Goal: Task Accomplishment & Management: Complete application form

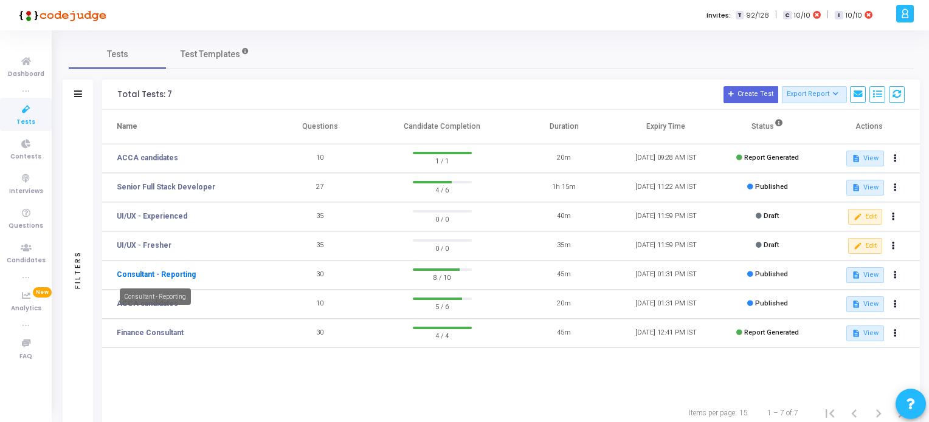
click at [161, 277] on link "Consultant - Reporting" at bounding box center [156, 274] width 79 height 11
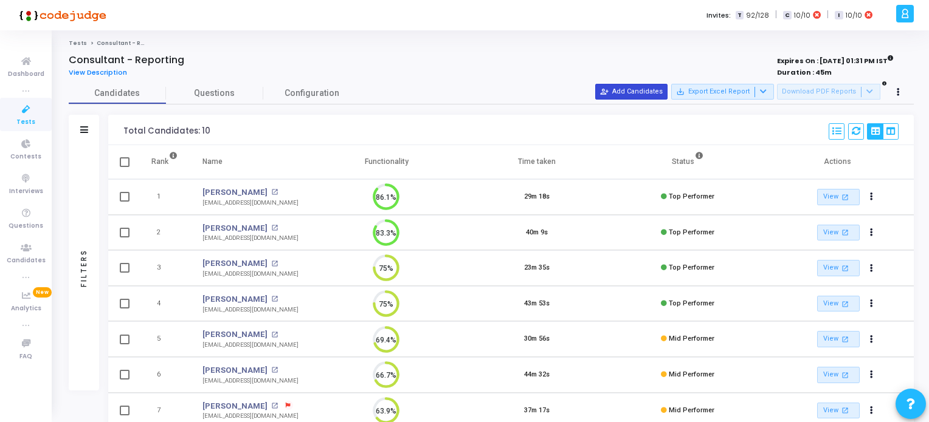
click at [614, 86] on button "person_add_alt Add Candidates" at bounding box center [631, 92] width 72 height 16
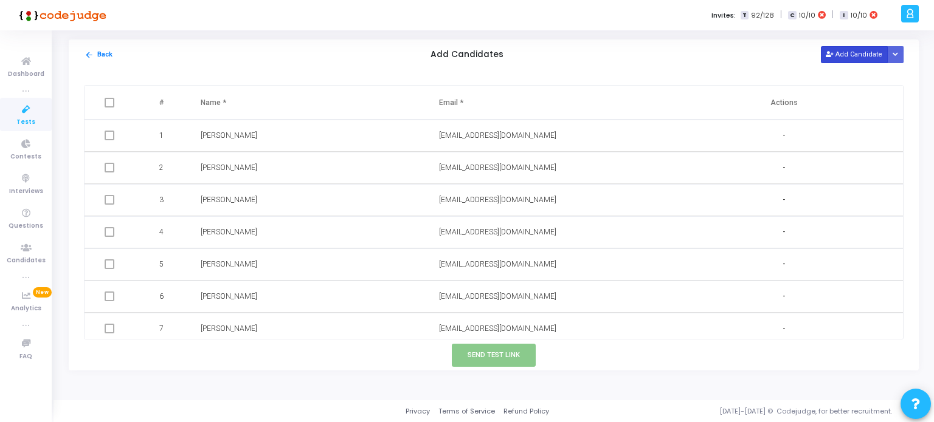
click at [857, 53] on button "Add Candidate" at bounding box center [854, 54] width 67 height 16
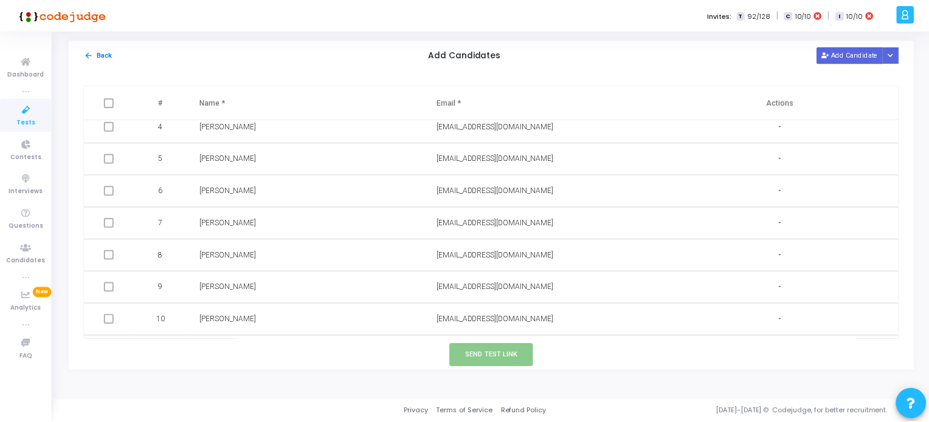
scroll to position [134, 0]
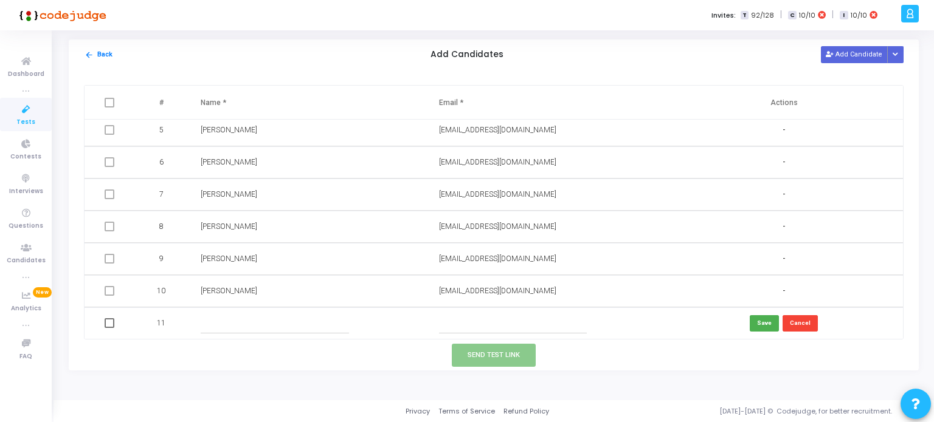
click at [442, 316] on input "text" at bounding box center [513, 324] width 148 height 20
type input "[PERSON_NAME][EMAIL_ADDRESS][DOMAIN_NAME]"
click at [225, 322] on input "text" at bounding box center [275, 324] width 148 height 20
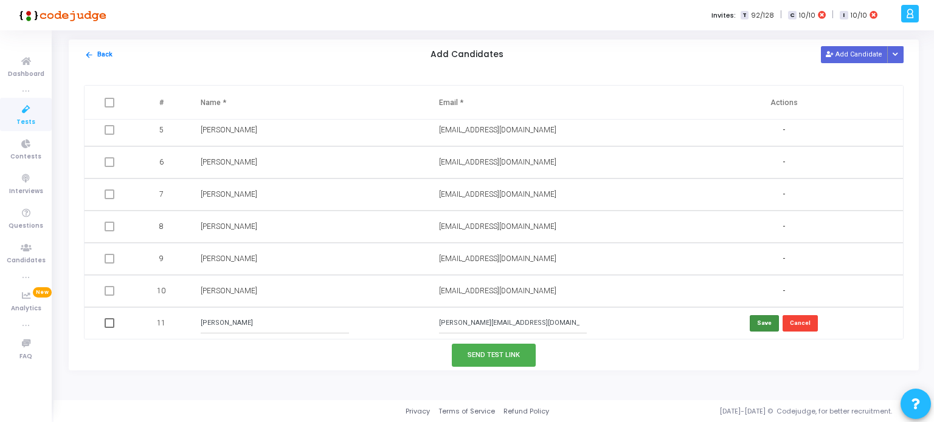
type input "[PERSON_NAME]"
click at [768, 325] on button "Save" at bounding box center [763, 323] width 29 height 16
click at [479, 360] on button "Send Test Link" at bounding box center [494, 355] width 84 height 22
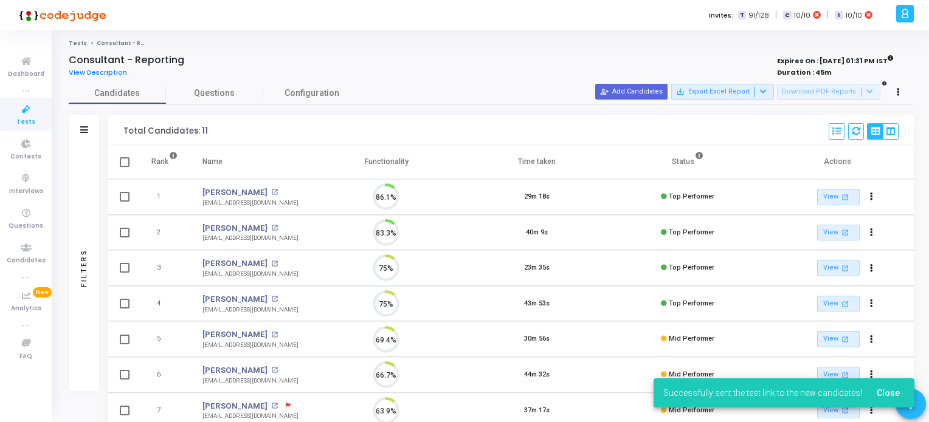
scroll to position [25, 31]
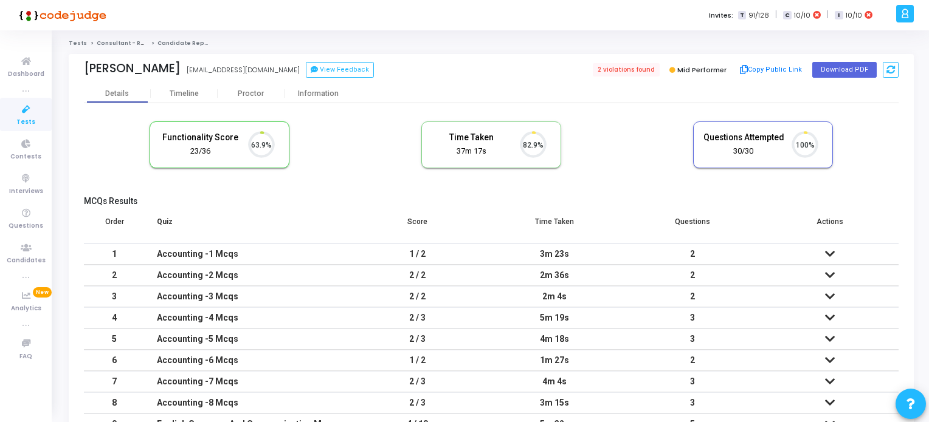
scroll to position [25, 31]
click at [27, 110] on icon at bounding box center [26, 109] width 26 height 15
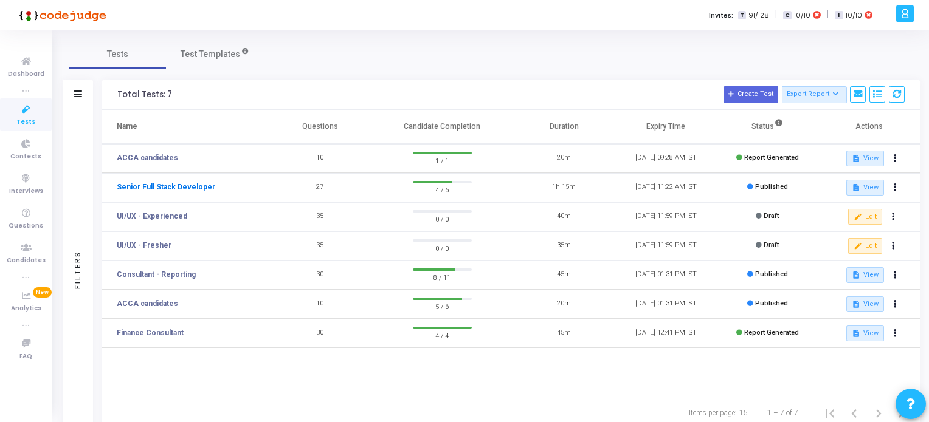
click at [189, 187] on link "Senior Full Stack Developer" at bounding box center [166, 187] width 98 height 11
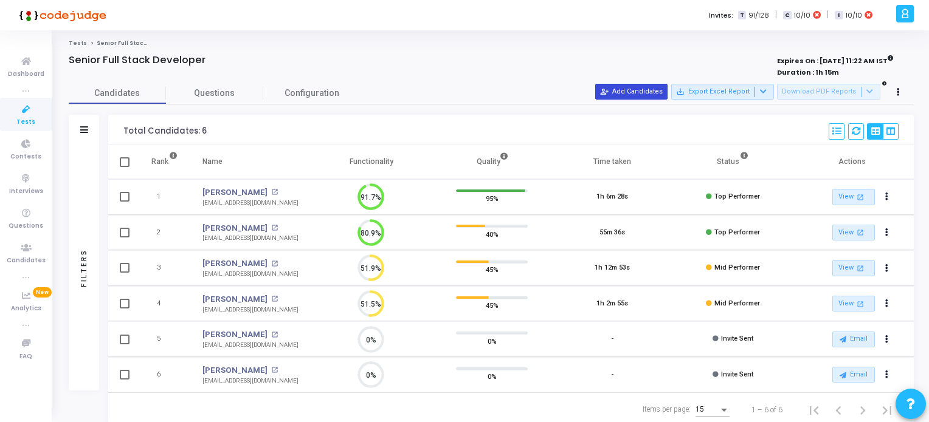
click at [641, 92] on button "person_add_alt Add Candidates" at bounding box center [631, 92] width 72 height 16
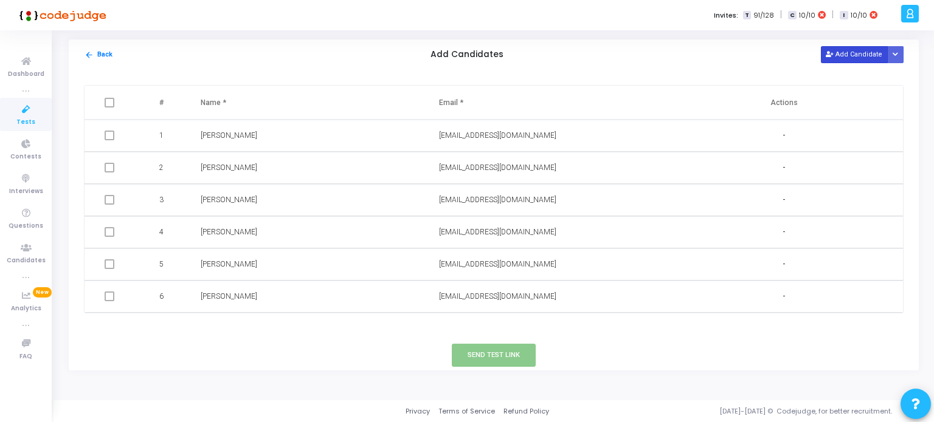
click at [852, 50] on button "Add Candidate" at bounding box center [854, 54] width 67 height 16
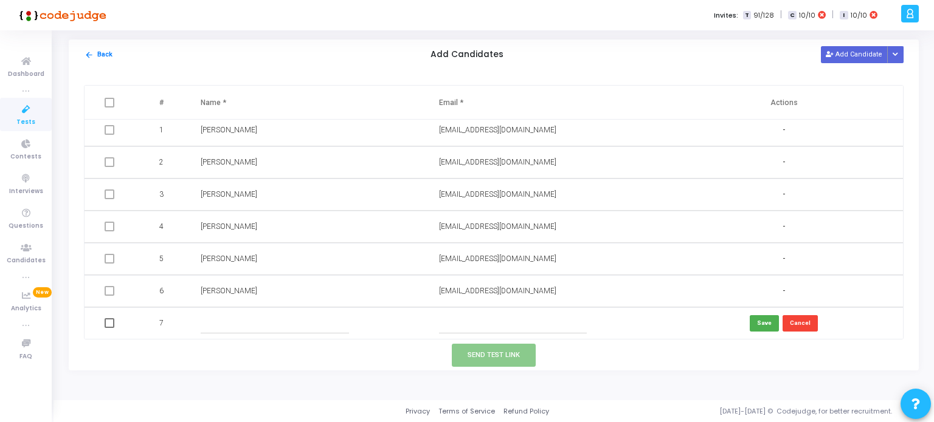
click at [447, 326] on input "text" at bounding box center [513, 324] width 148 height 20
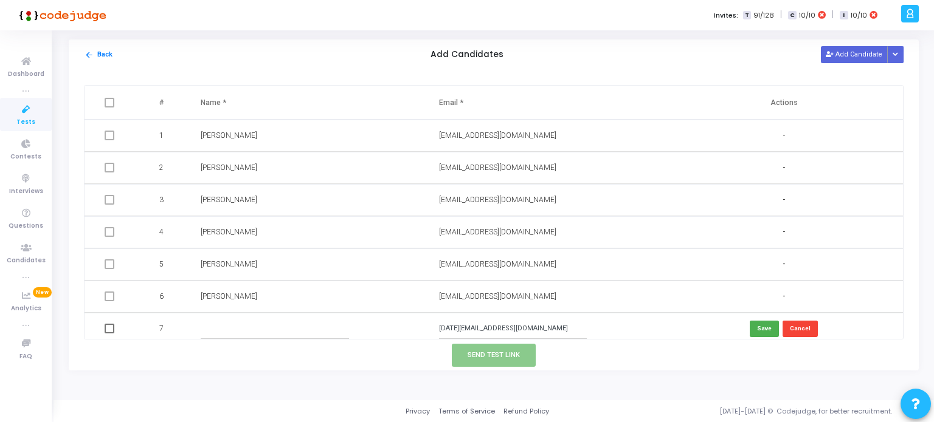
click at [453, 330] on input "kartik@gmail.com" at bounding box center [513, 329] width 148 height 20
type input "[EMAIL_ADDRESS][DOMAIN_NAME]"
click at [213, 328] on input "text" at bounding box center [275, 329] width 148 height 20
type input "[DATE][PERSON_NAME]"
click at [753, 331] on button "Save" at bounding box center [763, 329] width 29 height 16
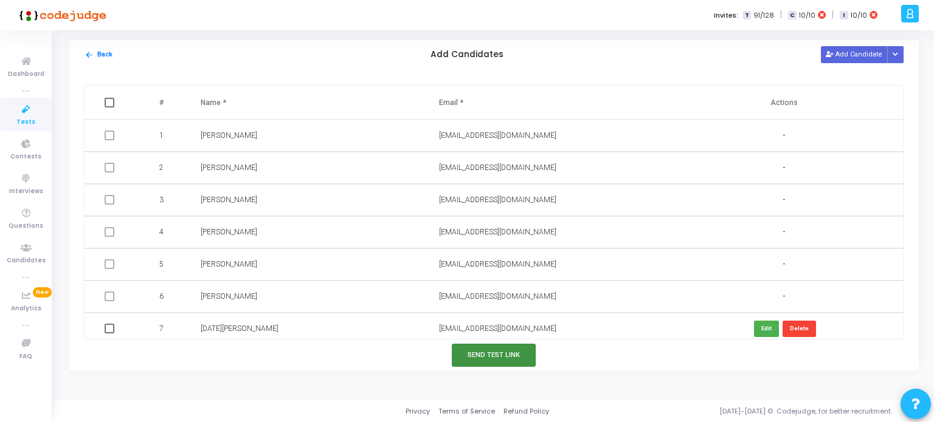
click at [497, 355] on button "Send Test Link" at bounding box center [494, 355] width 84 height 22
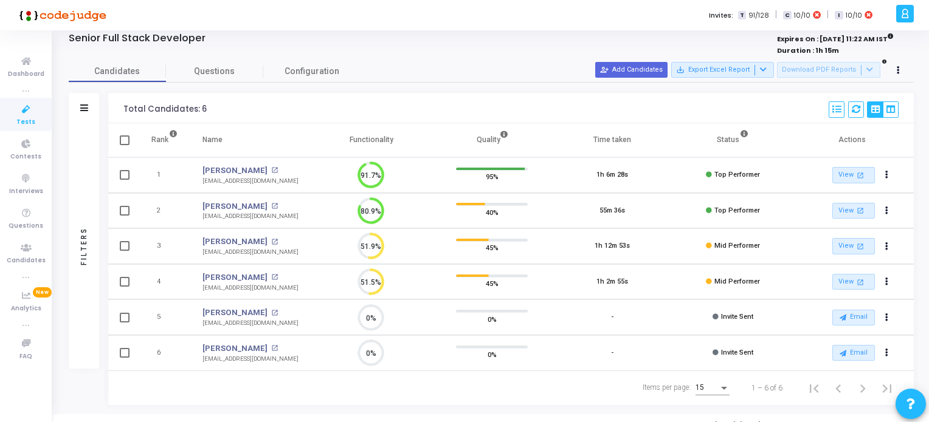
scroll to position [34, 0]
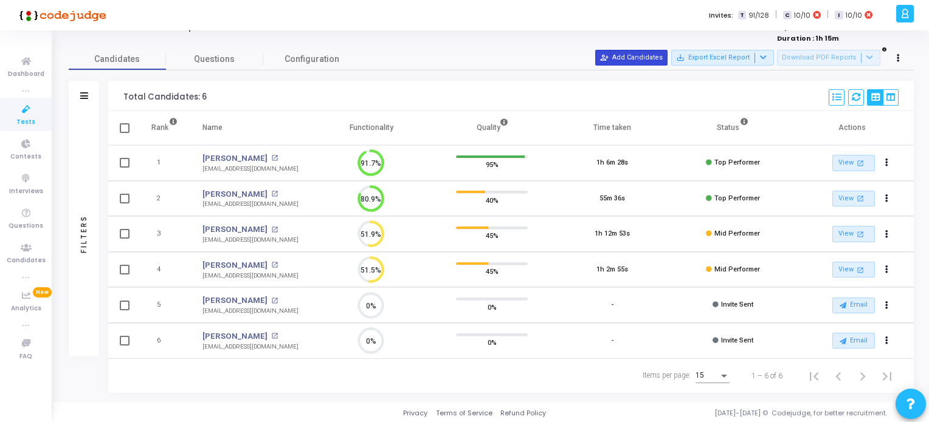
click at [641, 60] on button "person_add_alt Add Candidates" at bounding box center [631, 58] width 72 height 16
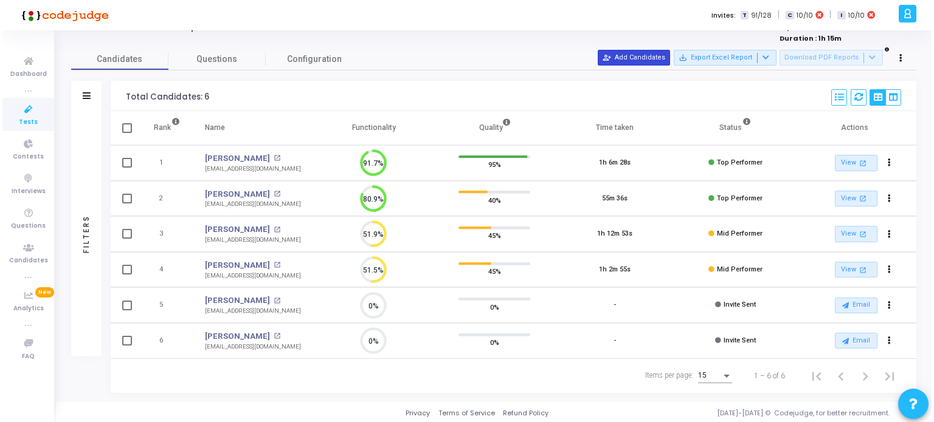
scroll to position [0, 0]
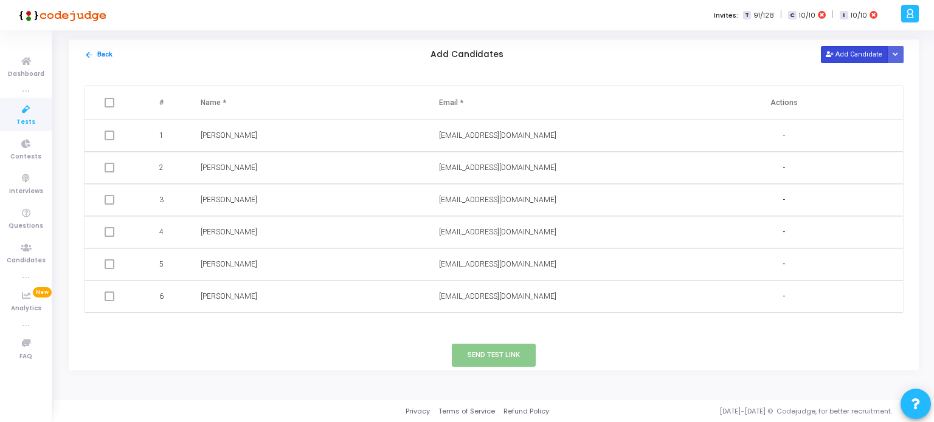
click at [849, 60] on button "Add Candidate" at bounding box center [854, 54] width 67 height 16
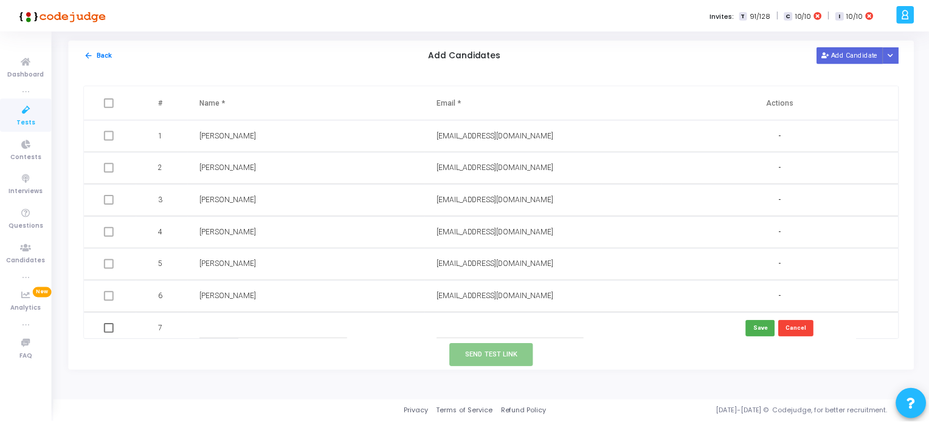
scroll to position [5, 0]
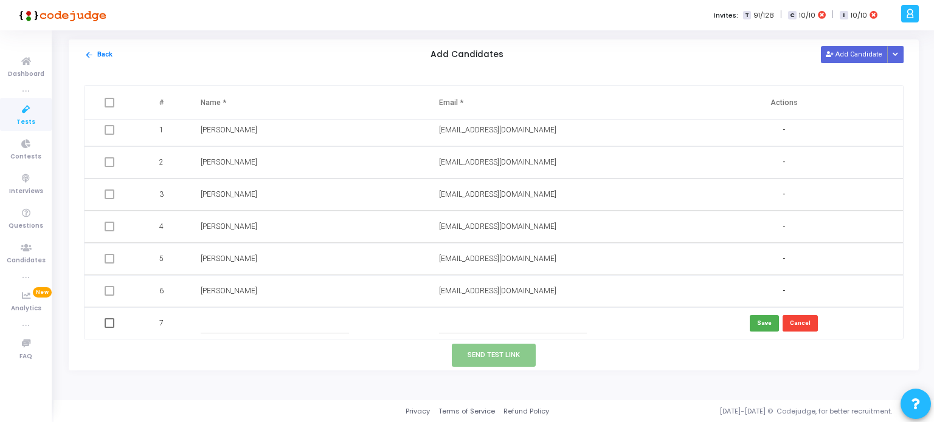
click at [464, 326] on input "text" at bounding box center [513, 324] width 148 height 20
type input "[EMAIL_ADDRESS][DOMAIN_NAME]"
click at [254, 324] on input "text" at bounding box center [275, 324] width 148 height 20
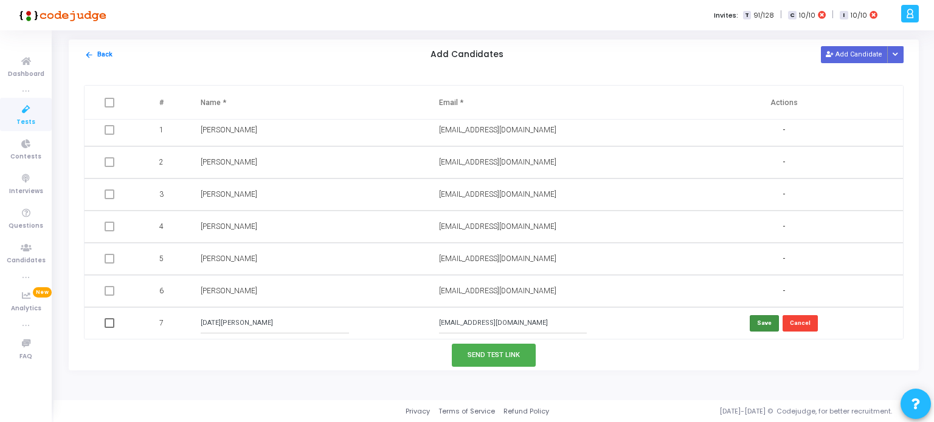
type input "[DATE][PERSON_NAME]"
click at [760, 323] on button "Save" at bounding box center [763, 323] width 29 height 16
click at [501, 354] on button "Send Test Link" at bounding box center [494, 355] width 84 height 22
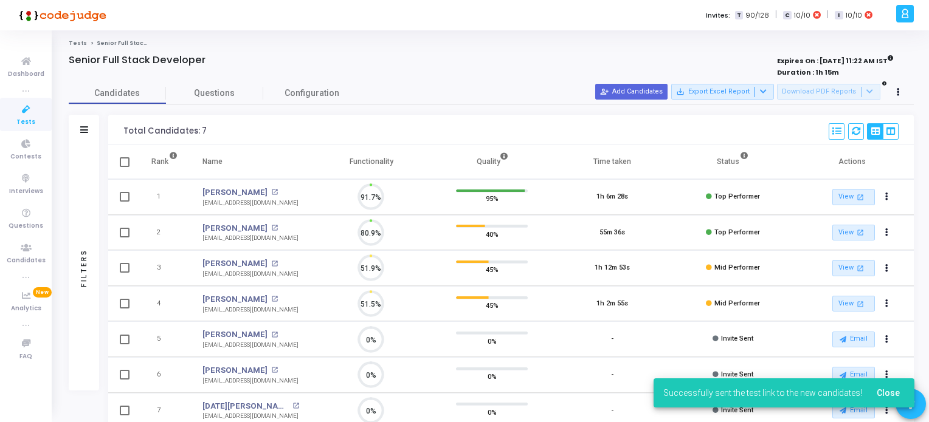
scroll to position [25, 31]
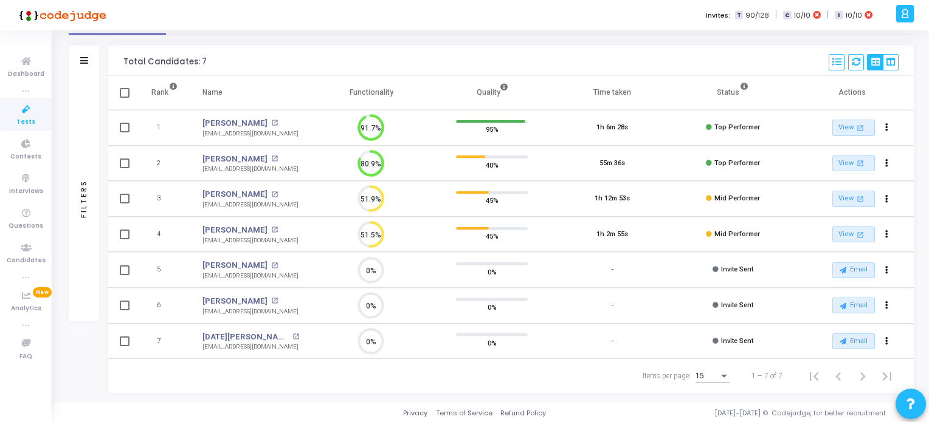
click at [33, 120] on span "Tests" at bounding box center [25, 122] width 19 height 10
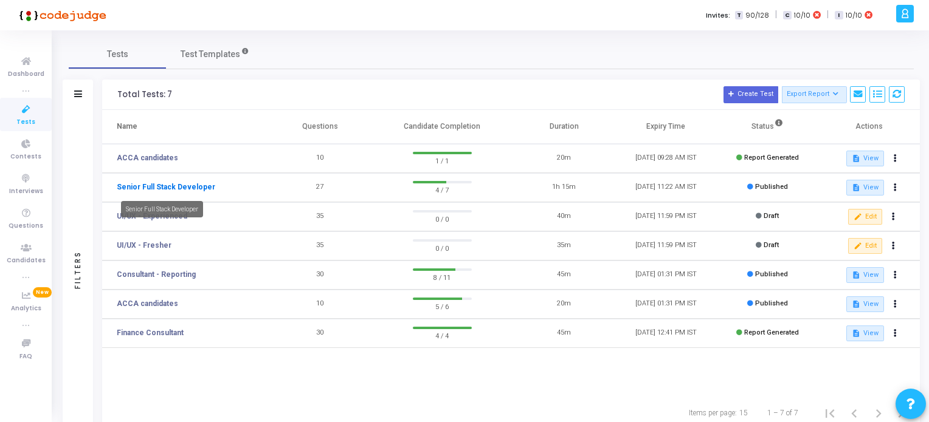
click at [153, 186] on link "Senior Full Stack Developer" at bounding box center [166, 187] width 98 height 11
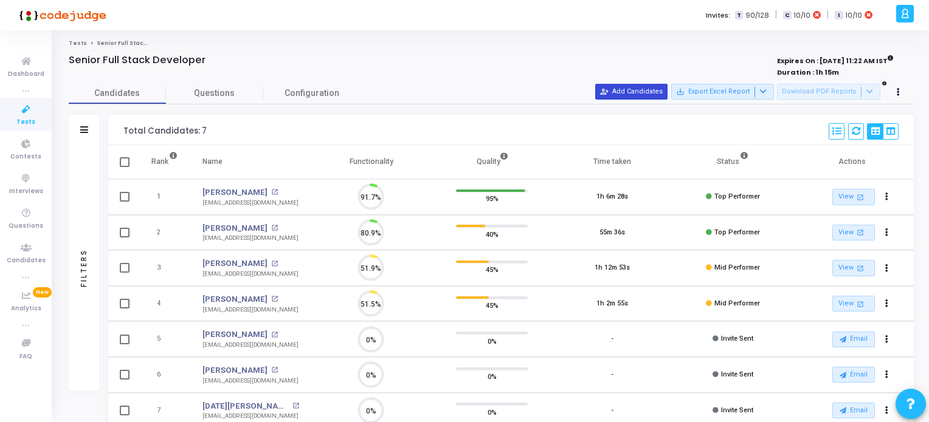
scroll to position [25, 31]
click at [639, 87] on button "person_add_alt Add Candidates" at bounding box center [631, 92] width 72 height 16
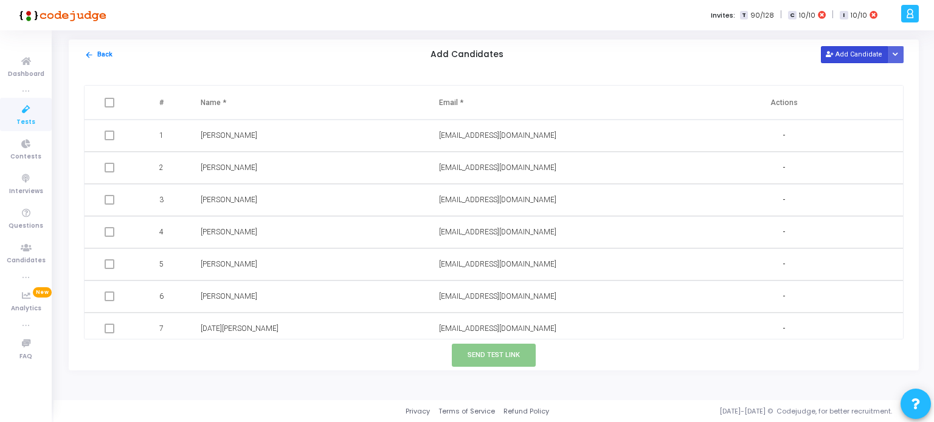
click at [855, 57] on button "Add Candidate" at bounding box center [854, 54] width 67 height 16
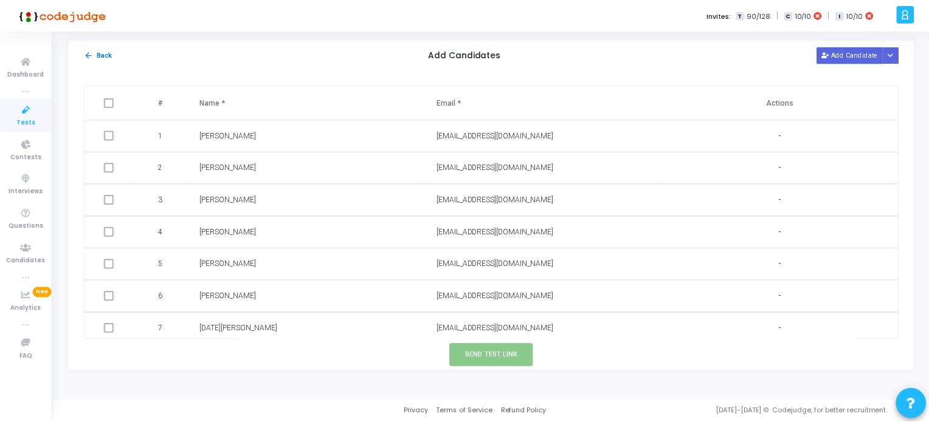
scroll to position [38, 0]
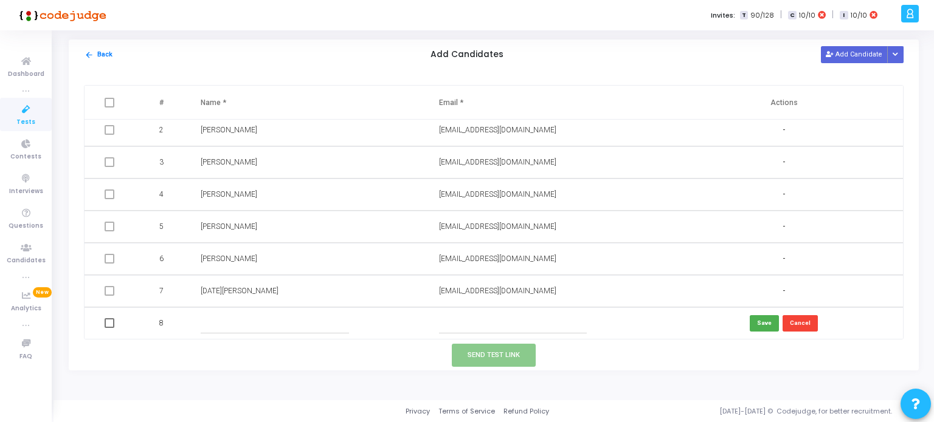
click at [442, 322] on input "text" at bounding box center [513, 324] width 148 height 20
paste input "[EMAIL_ADDRESS][DOMAIN_NAME]"
type input "[EMAIL_ADDRESS][DOMAIN_NAME]"
click at [294, 324] on input "text" at bounding box center [275, 324] width 148 height 20
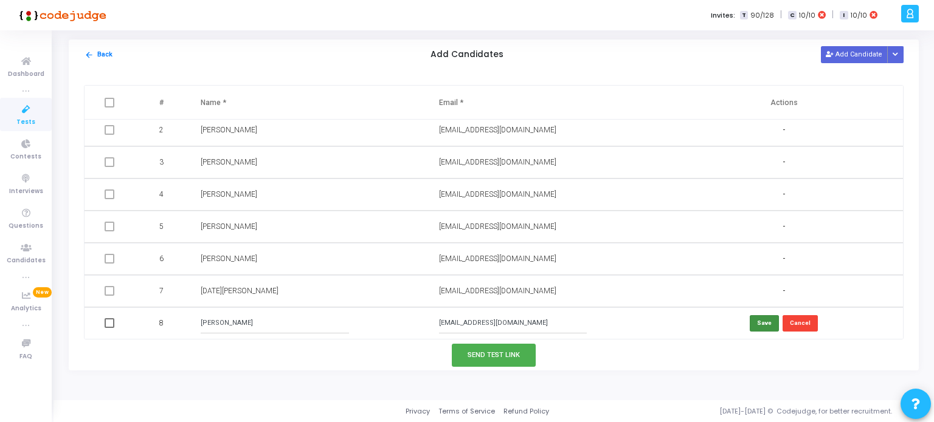
type input "[PERSON_NAME]"
click at [767, 326] on button "Save" at bounding box center [763, 323] width 29 height 16
click at [490, 354] on button "Send Test Link" at bounding box center [494, 355] width 84 height 22
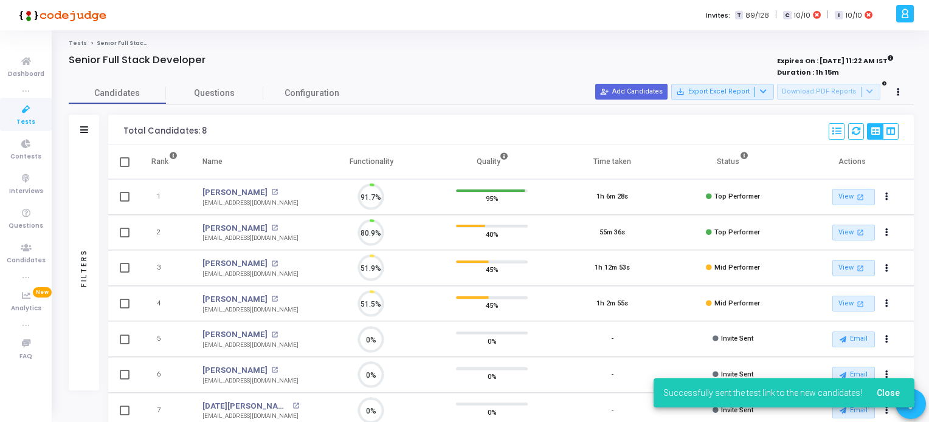
scroll to position [25, 31]
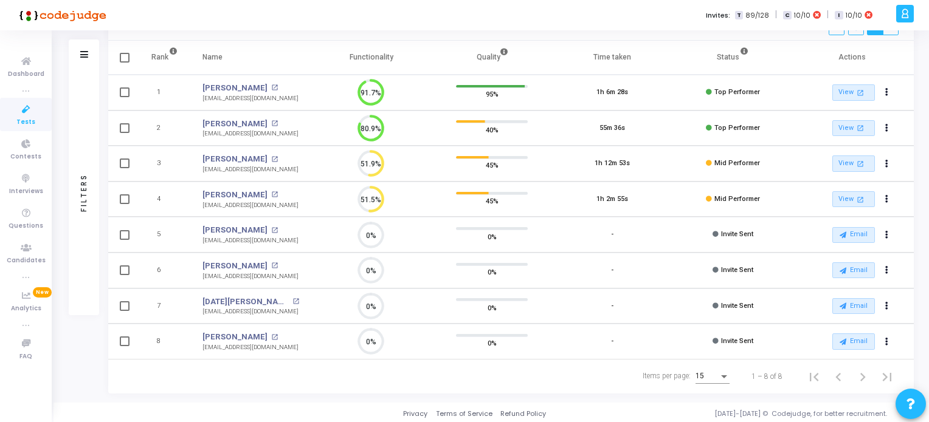
click at [16, 114] on icon at bounding box center [26, 109] width 26 height 15
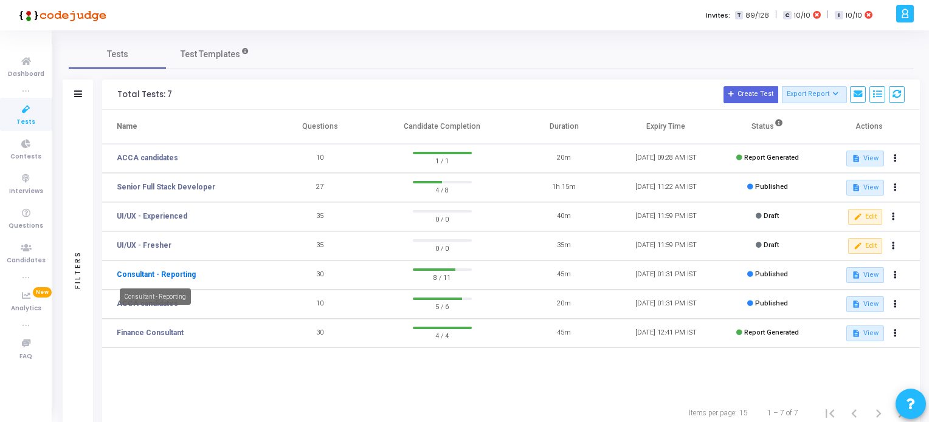
click at [168, 274] on link "Consultant - Reporting" at bounding box center [156, 274] width 79 height 11
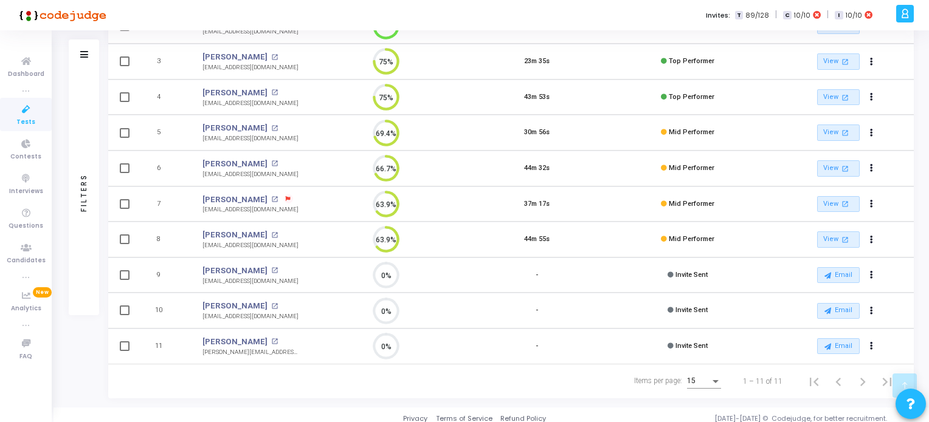
scroll to position [211, 0]
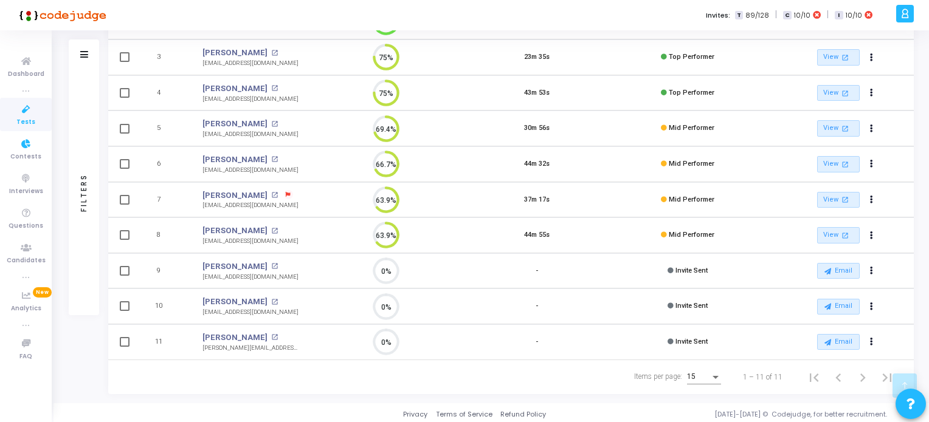
click at [27, 121] on span "Tests" at bounding box center [25, 122] width 19 height 10
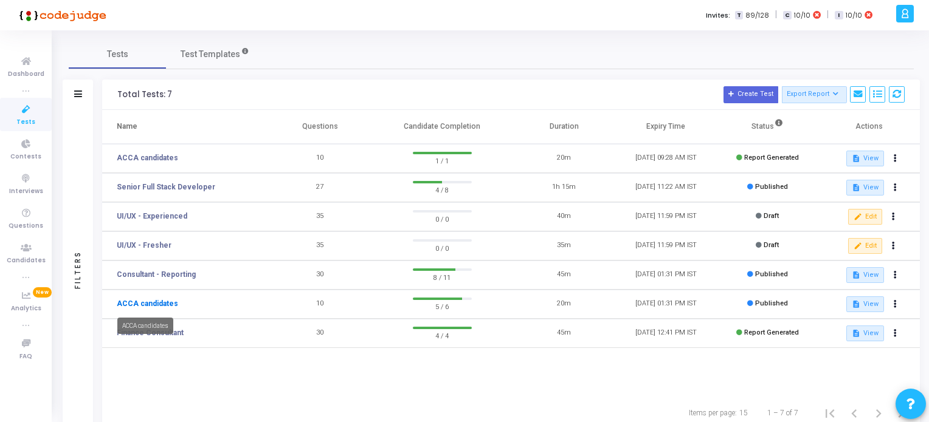
click at [160, 304] on link "ACCA candidates" at bounding box center [147, 303] width 61 height 11
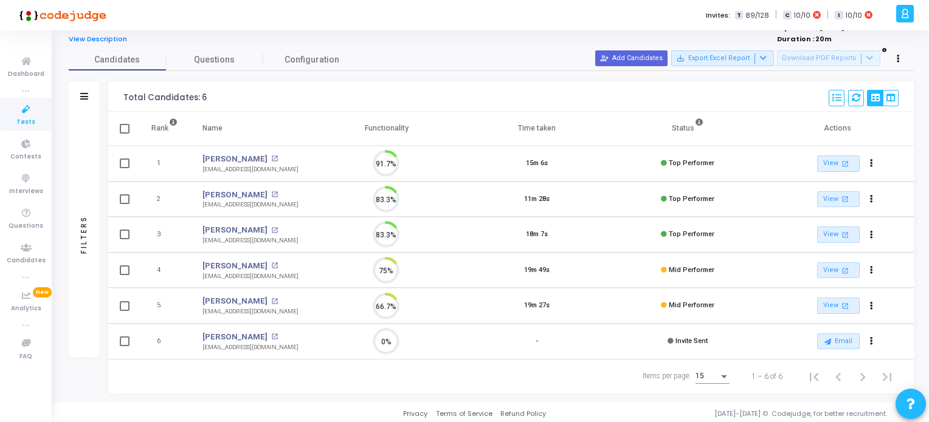
scroll to position [5, 5]
click at [28, 120] on span "Tests" at bounding box center [25, 122] width 19 height 10
